Goal: Obtain resource: Download file/media

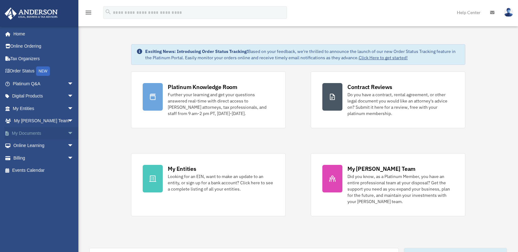
click at [67, 130] on span "arrow_drop_down" at bounding box center [73, 133] width 13 height 13
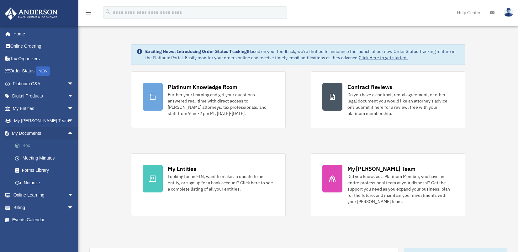
click at [24, 144] on link "Box" at bounding box center [46, 146] width 74 height 13
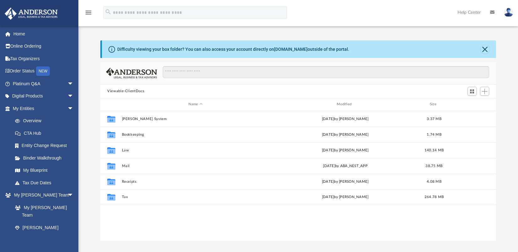
scroll to position [138, 391]
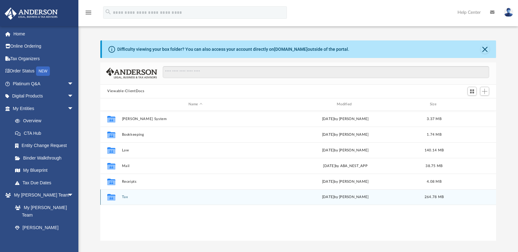
click at [125, 197] on button "Tax" at bounding box center [195, 197] width 147 height 4
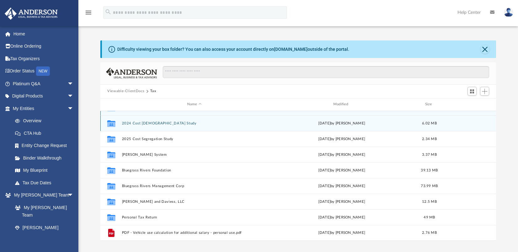
scroll to position [0, 0]
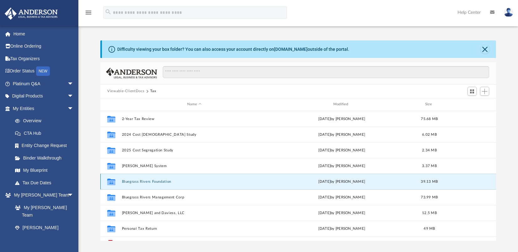
click at [138, 184] on button "Bluegrass Rivers Foundation" at bounding box center [194, 182] width 145 height 4
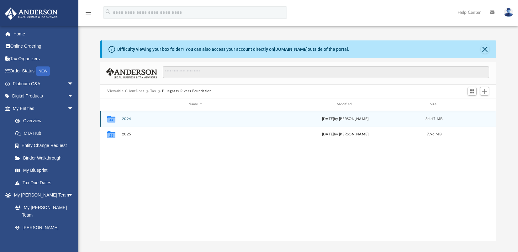
click at [126, 120] on button "2024" at bounding box center [195, 119] width 147 height 4
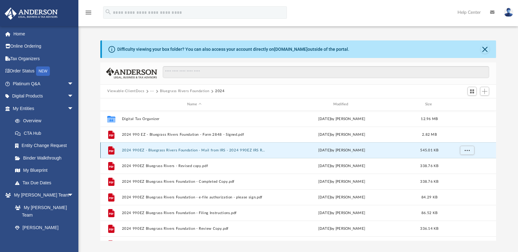
click at [177, 151] on button "2024 990EZ - Bluegrass Rivers Foundation - Mail from IRS - 2024 990EZ IRS Rejec…" at bounding box center [194, 150] width 145 height 4
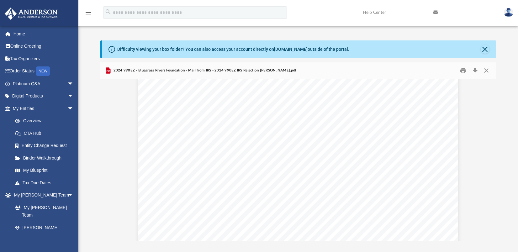
scroll to position [973, 0]
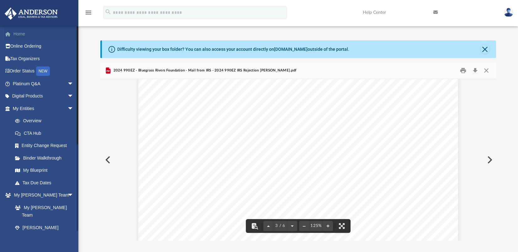
click at [20, 31] on link "Home" at bounding box center [43, 34] width 79 height 13
